Goal: Transaction & Acquisition: Purchase product/service

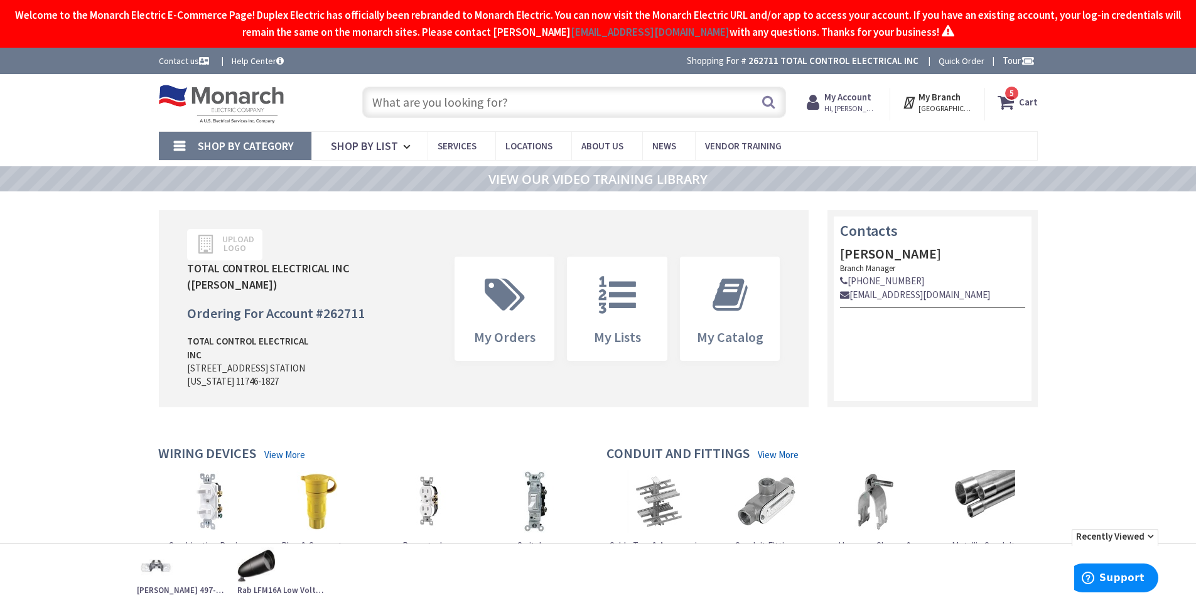
click at [1023, 97] on strong "Cart" at bounding box center [1028, 102] width 19 height 23
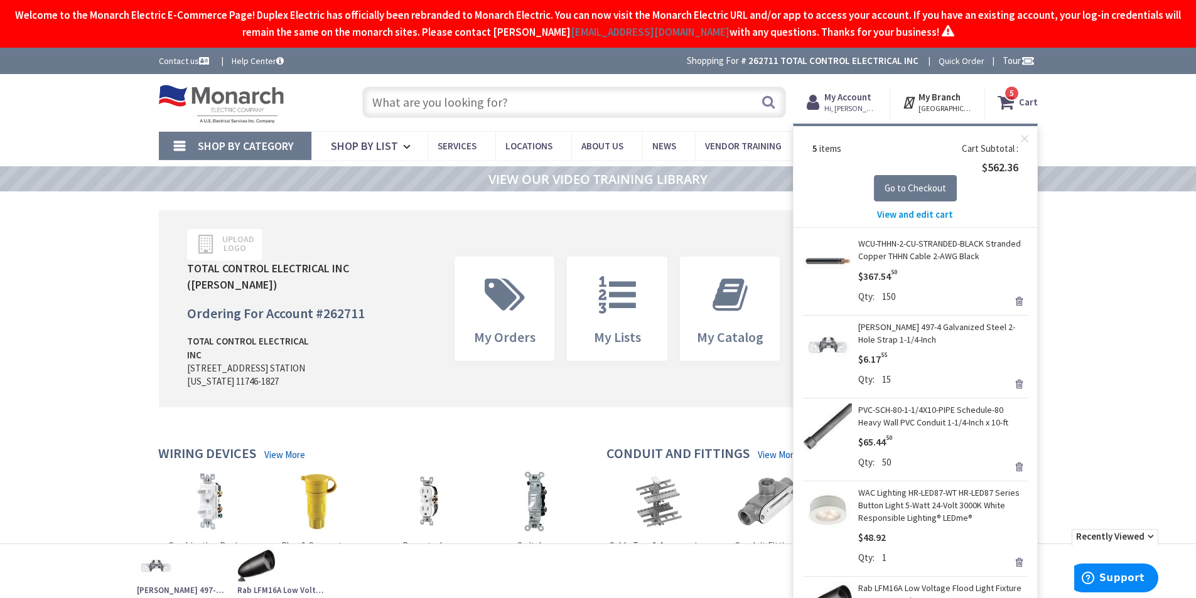
click at [849, 102] on strong "My Account" at bounding box center [847, 97] width 47 height 12
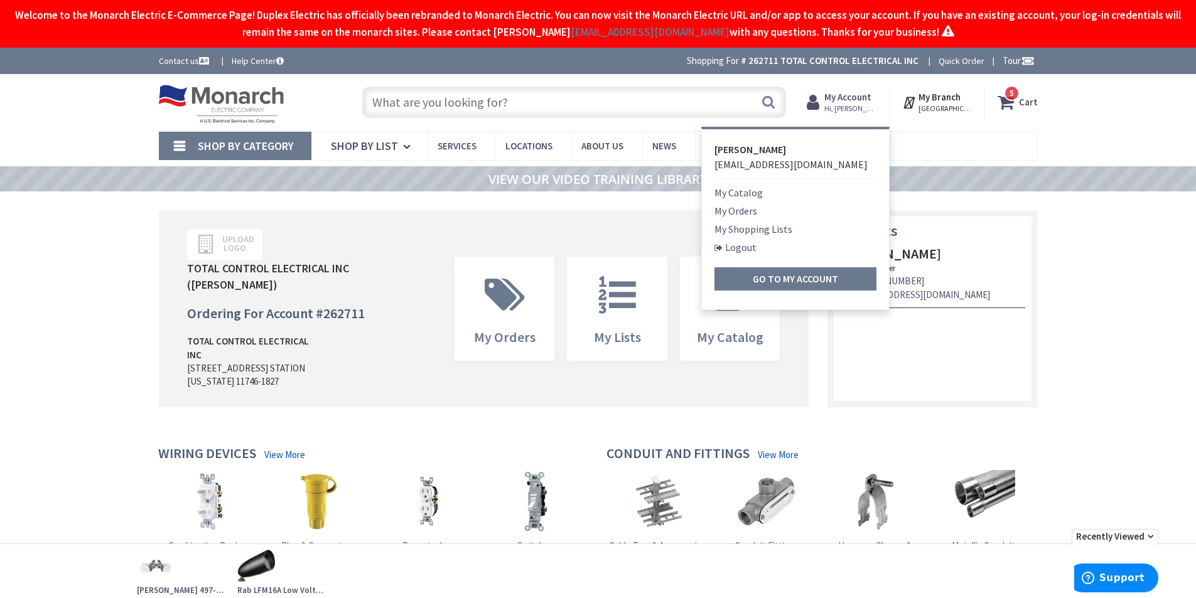
click at [741, 208] on link "My Orders" at bounding box center [735, 210] width 43 height 15
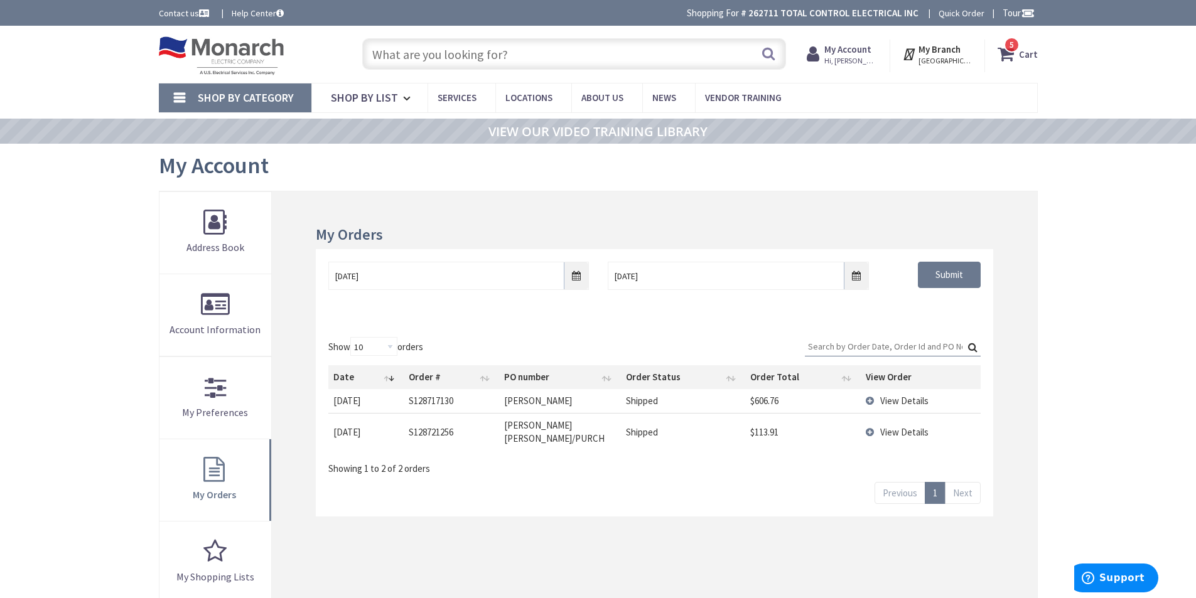
click at [867, 402] on td "View Details" at bounding box center [920, 400] width 119 height 23
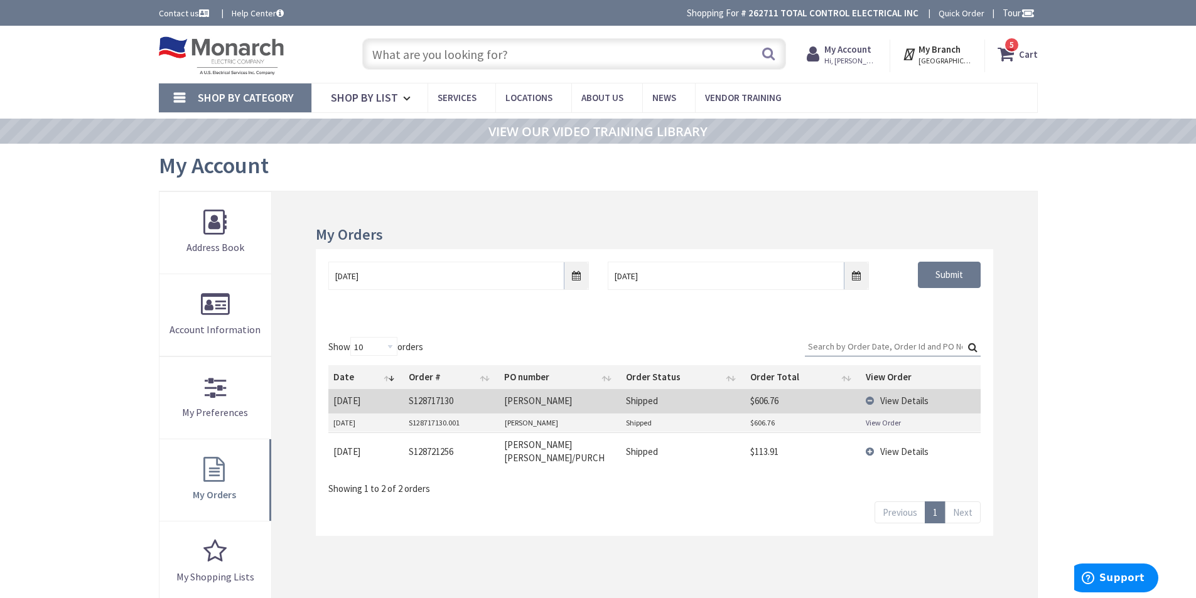
click at [885, 425] on link "View Order" at bounding box center [883, 422] width 35 height 11
click at [883, 446] on span "View Details" at bounding box center [904, 452] width 48 height 12
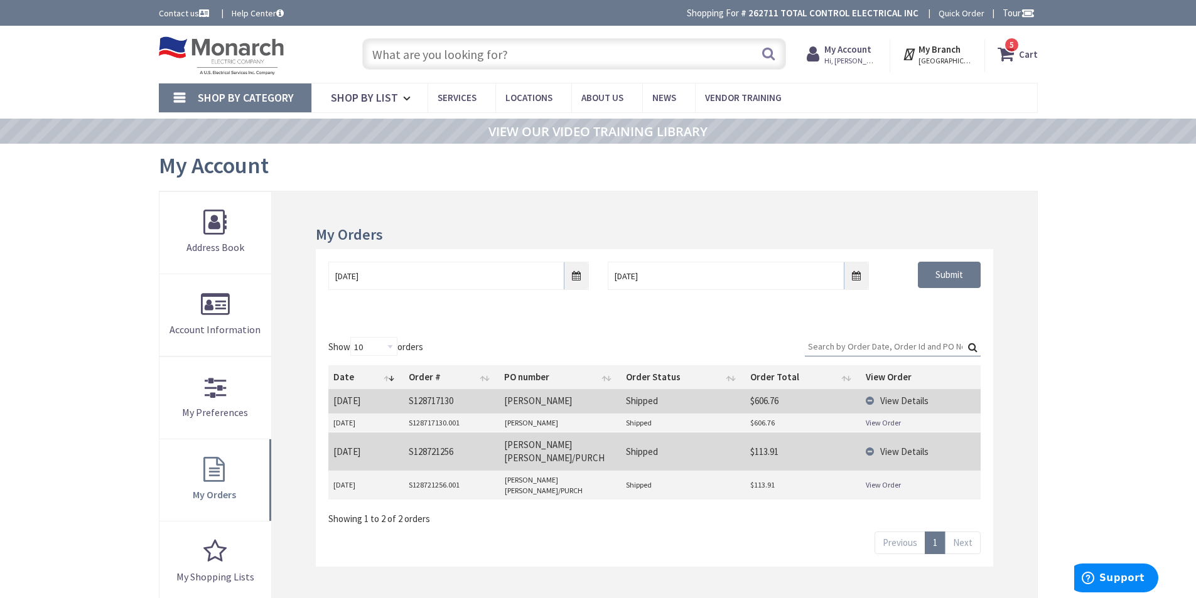
click at [887, 480] on link "View Order" at bounding box center [883, 485] width 35 height 11
click at [1025, 51] on strong "Cart" at bounding box center [1028, 54] width 19 height 23
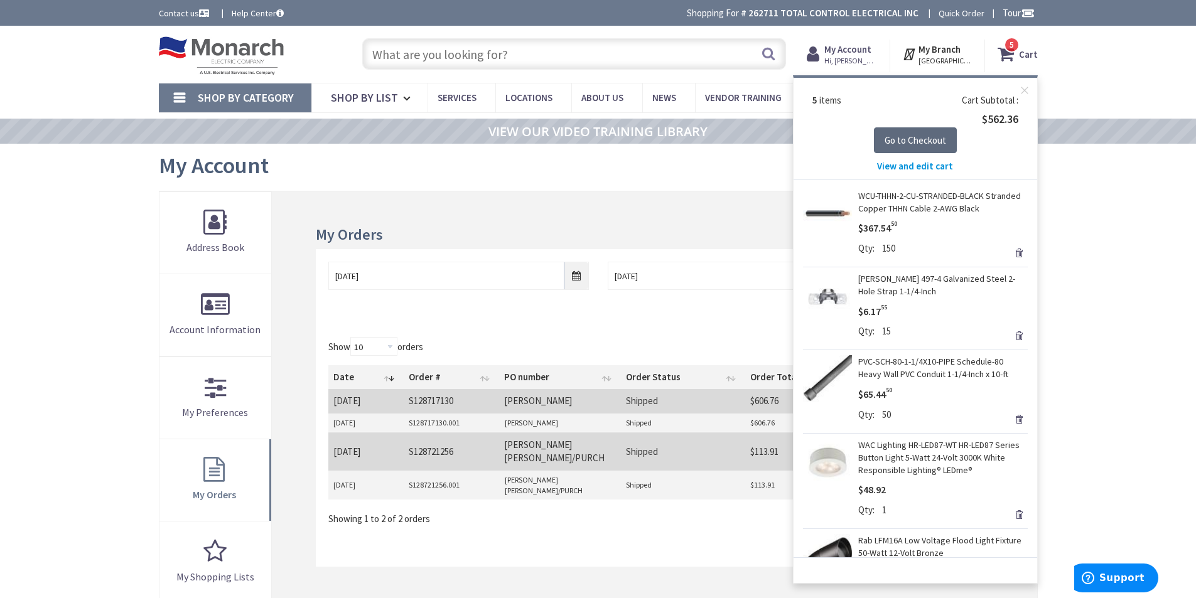
drag, startPoint x: 923, startPoint y: 142, endPoint x: 945, endPoint y: 149, distance: 23.8
click at [923, 142] on span "Go to Checkout" at bounding box center [916, 140] width 62 height 12
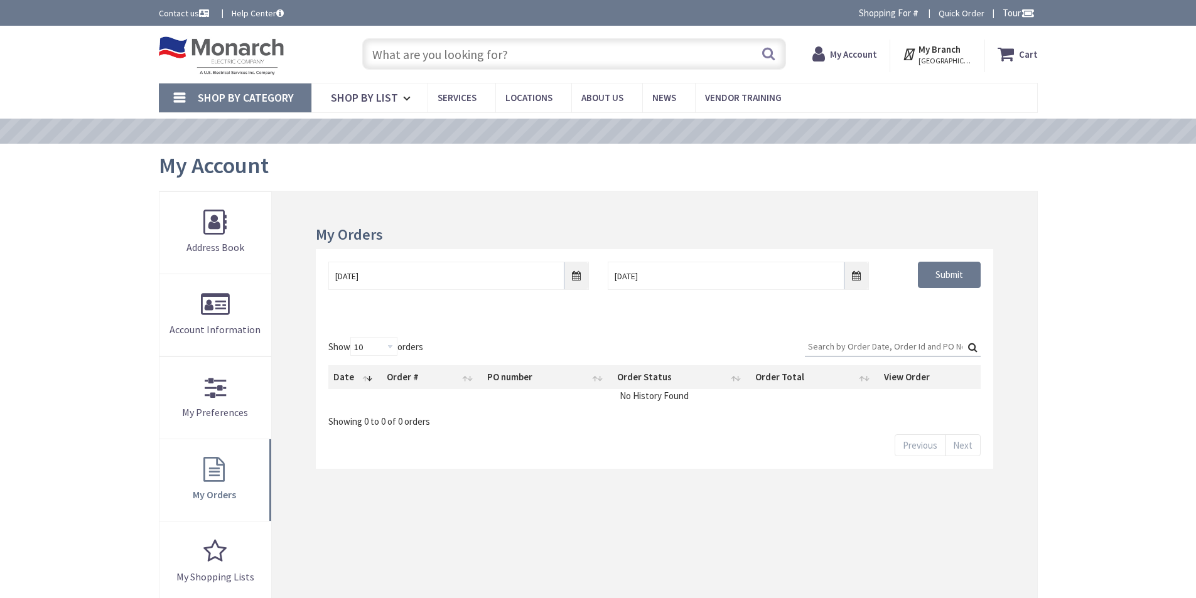
click at [387, 57] on input "text" at bounding box center [574, 53] width 424 height 31
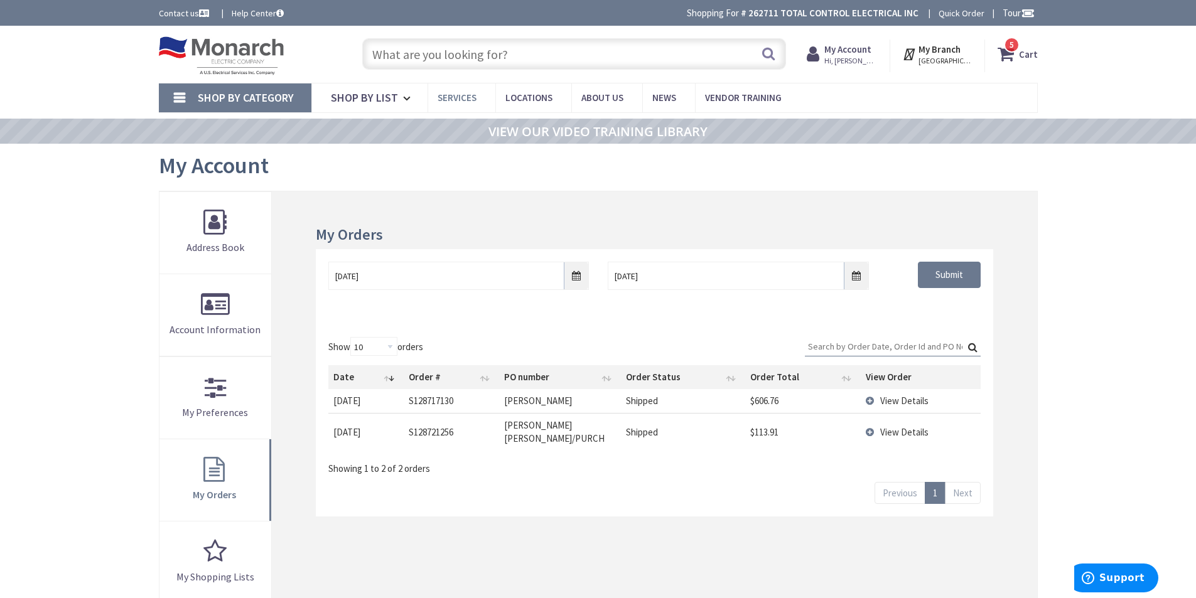
click at [451, 96] on span "Services" at bounding box center [457, 98] width 39 height 12
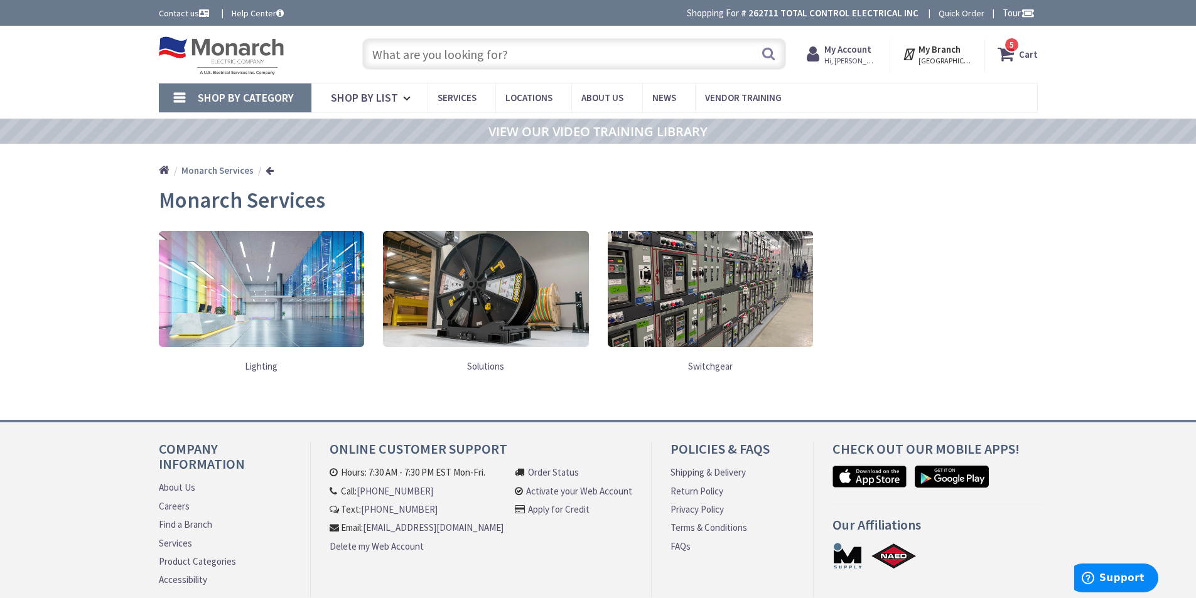
click at [1017, 51] on span "5 5 items" at bounding box center [1012, 45] width 16 height 16
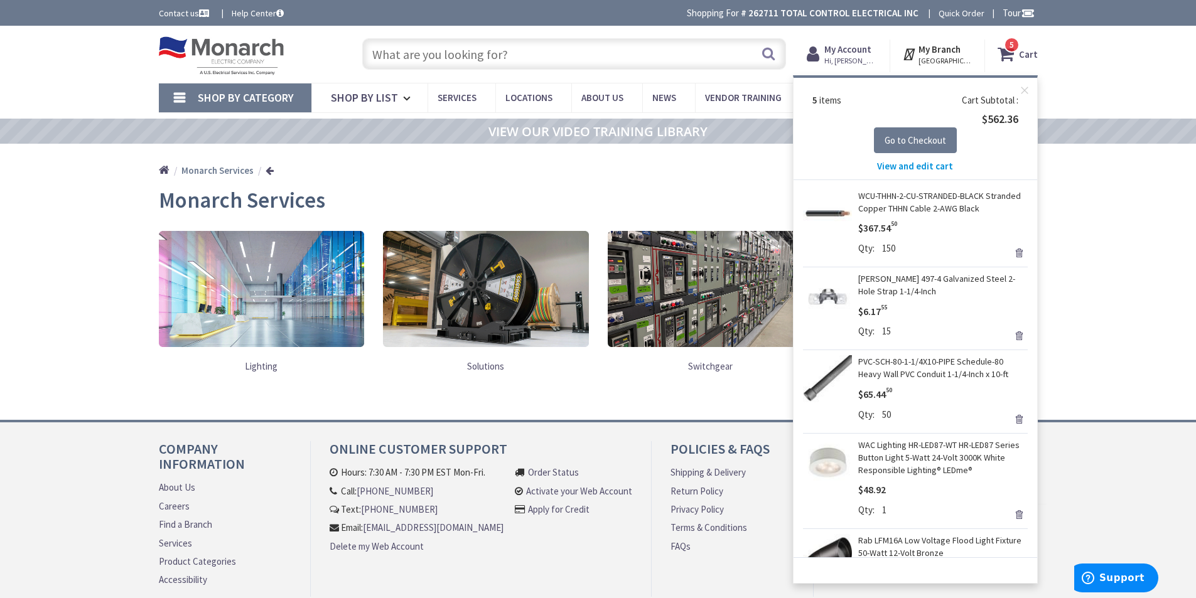
click at [908, 166] on span "View and edit cart" at bounding box center [915, 166] width 76 height 12
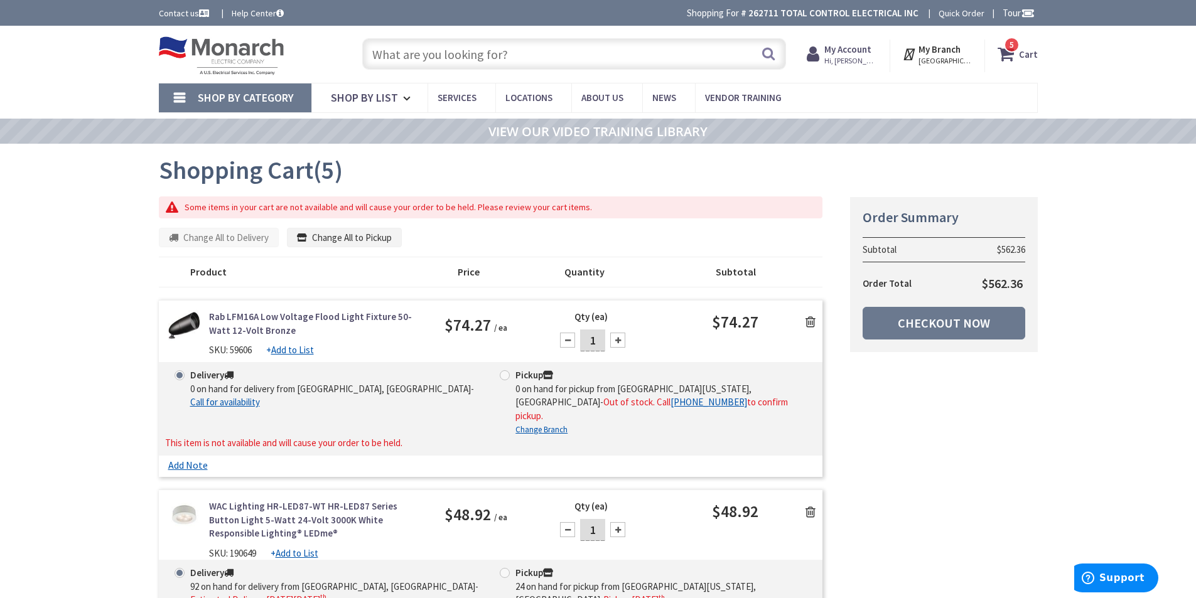
click at [398, 57] on input "text" at bounding box center [574, 53] width 424 height 31
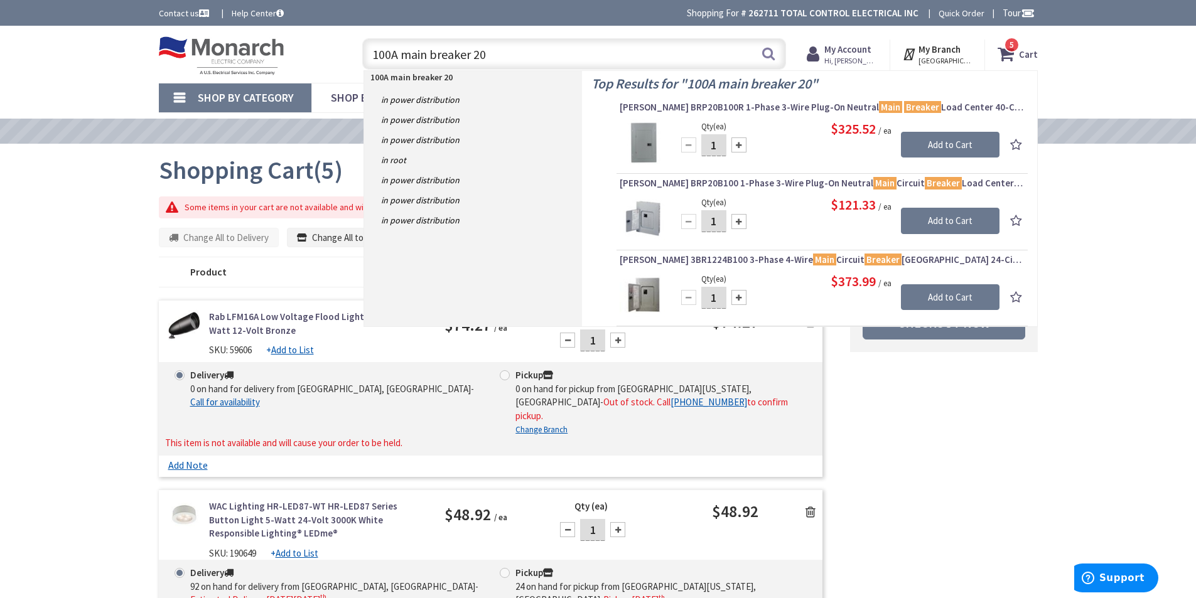
type input "100A main breaker 20"
